Goal: Task Accomplishment & Management: Use online tool/utility

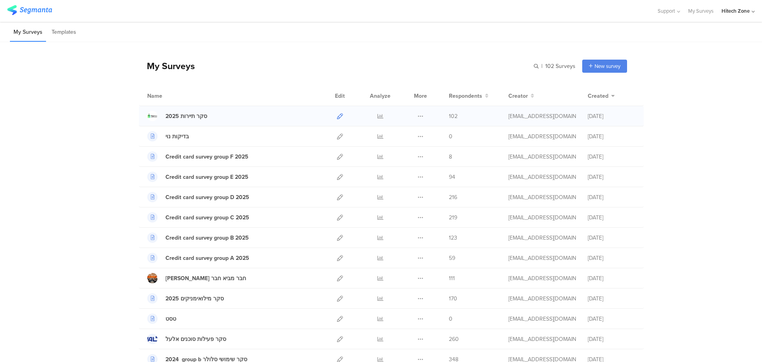
click at [337, 118] on icon at bounding box center [340, 116] width 6 height 6
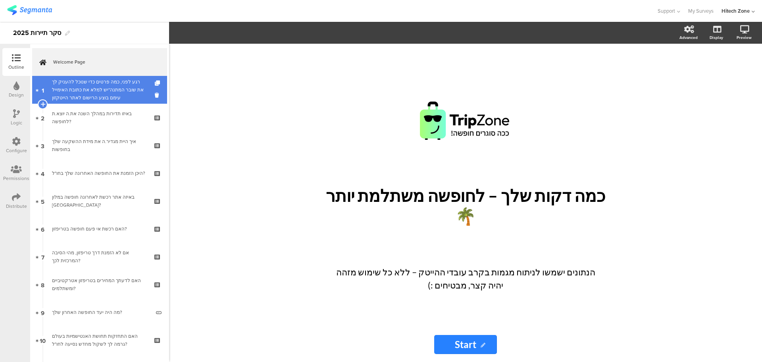
click at [95, 89] on div "רגע לפני, כמה פרטים כדי שנוכל להעניק לך את שובר המתנה*יש למלא את כתובת האימייל …" at bounding box center [99, 90] width 95 height 24
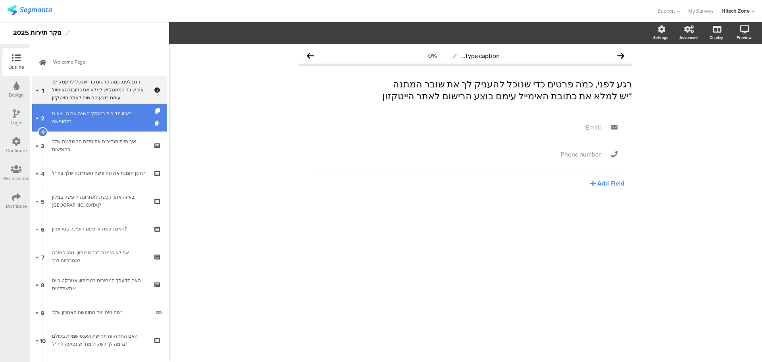
click at [94, 117] on div "באיזו תדירות במהלך השנה את.ה יוצא.ת לחופשה?" at bounding box center [99, 118] width 95 height 16
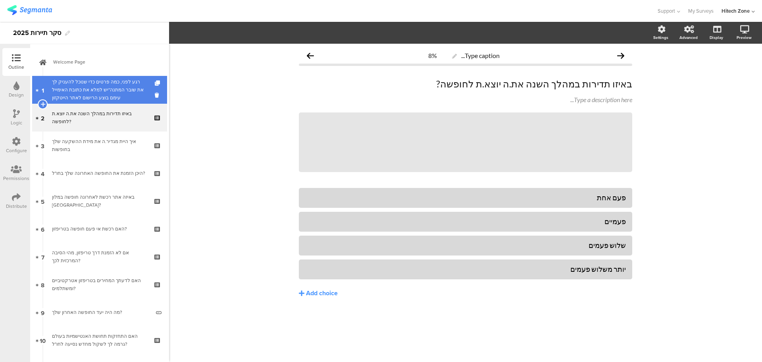
click at [96, 91] on div "רגע לפני, כמה פרטים כדי שנוכל להעניק לך את שובר המתנה*יש למלא את כתובת האימייל …" at bounding box center [99, 90] width 95 height 24
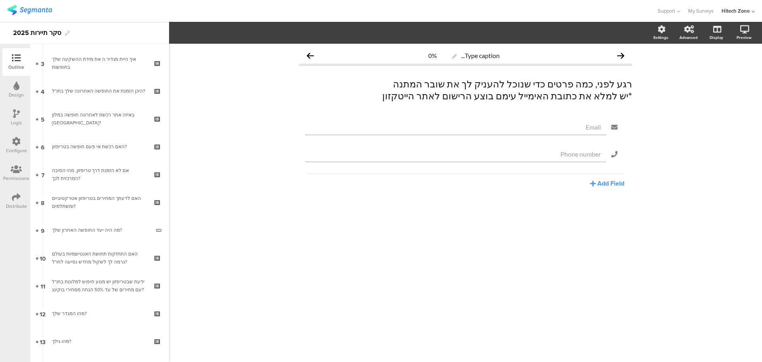
scroll to position [149, 0]
